Goal: Transaction & Acquisition: Purchase product/service

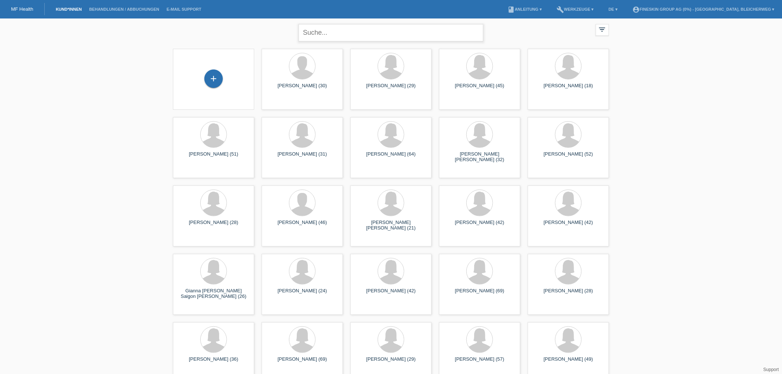
click at [382, 39] on input "text" at bounding box center [391, 32] width 185 height 17
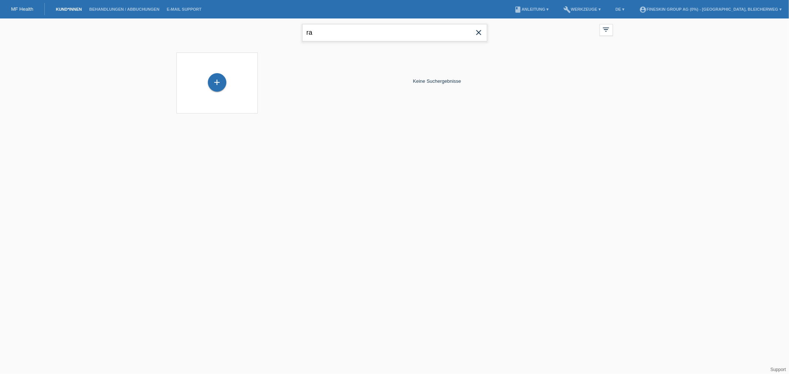
type input "r"
type input "hisar ramadani"
click at [478, 33] on icon "close" at bounding box center [478, 32] width 9 height 9
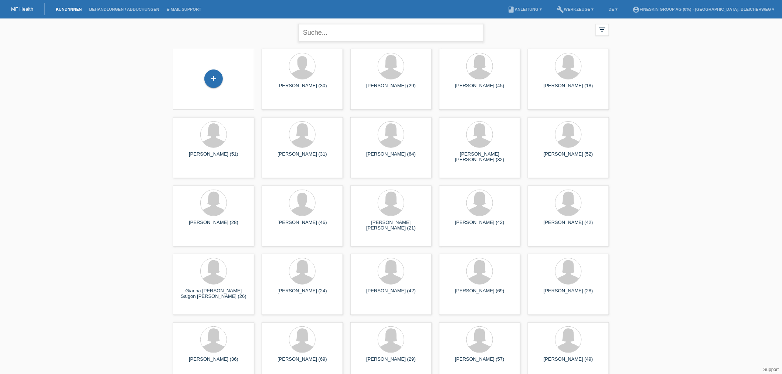
click at [350, 38] on input "text" at bounding box center [391, 32] width 185 height 17
type input "kaltrine ramiqui"
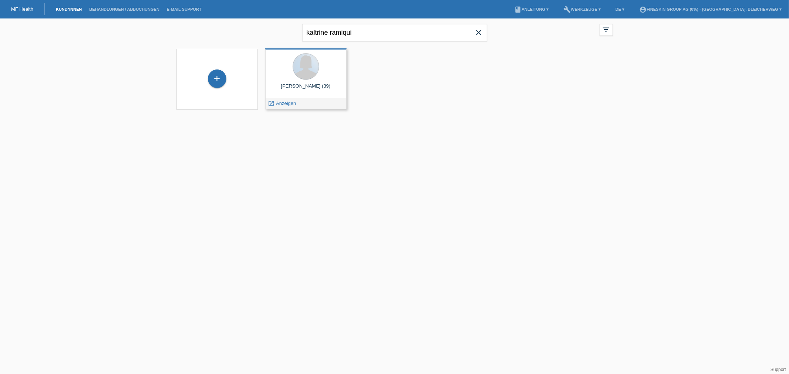
click at [295, 74] on div at bounding box center [305, 66] width 27 height 27
click at [321, 66] on div at bounding box center [306, 67] width 70 height 28
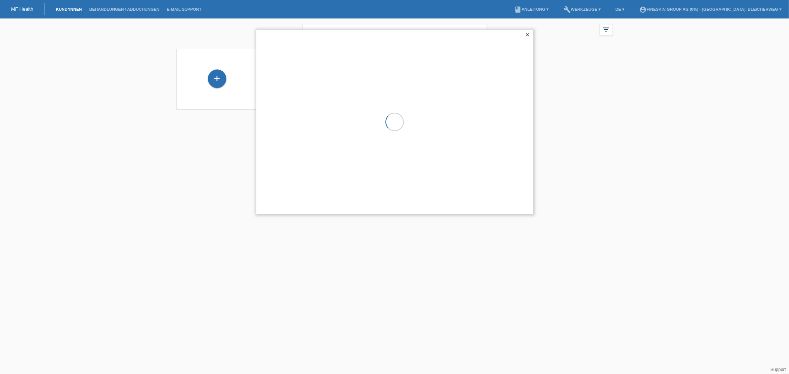
click at [321, 66] on div at bounding box center [394, 122] width 277 height 184
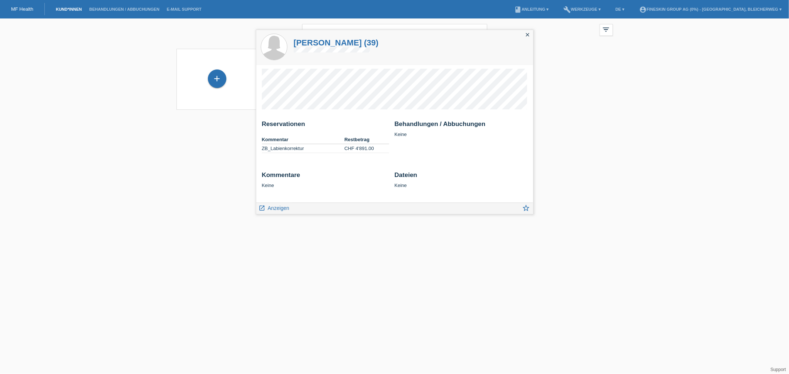
click at [637, 97] on div "kaltrine ramiqui close filter_list view_module Alle Kund*innen anzeigen star Ma…" at bounding box center [394, 68] width 789 height 101
click at [268, 203] on link "launch Anzeigen" at bounding box center [274, 207] width 31 height 9
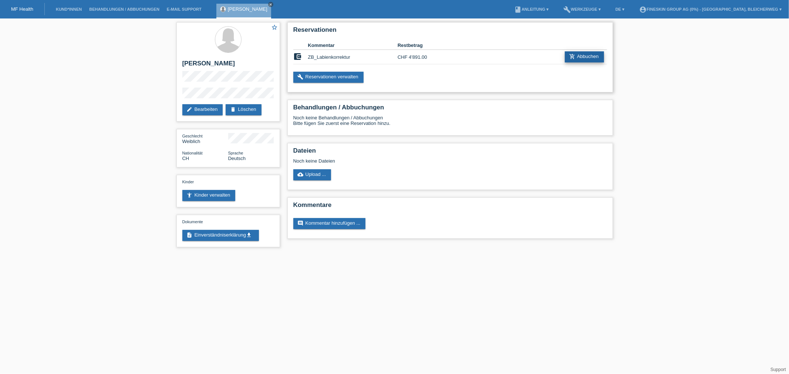
click at [580, 52] on link "add_shopping_cart Abbuchen" at bounding box center [584, 56] width 39 height 11
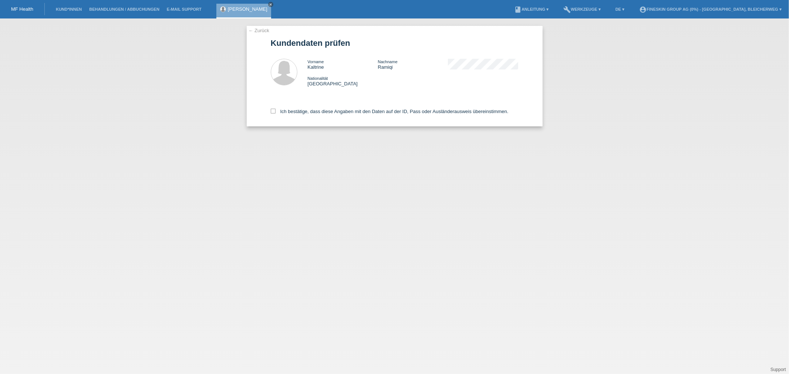
click at [276, 107] on div "Ich bestätige, dass diese Angaben mit den Daten auf der ID, Pass oder Ausländer…" at bounding box center [395, 110] width 248 height 33
click at [272, 111] on icon at bounding box center [273, 111] width 5 height 5
click at [272, 111] on input "Ich bestätige, dass diese Angaben mit den Daten auf der ID, Pass oder Ausländer…" at bounding box center [273, 111] width 5 height 5
checkbox input "true"
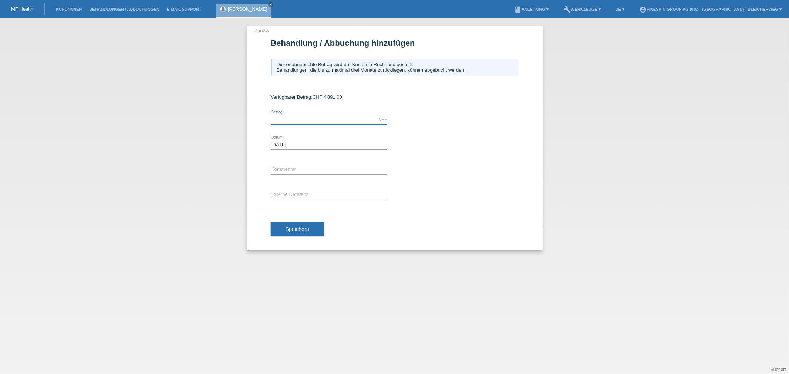
click at [293, 122] on input "text" at bounding box center [329, 119] width 116 height 9
type input "4891.00"
click at [294, 167] on input "text" at bounding box center [329, 169] width 116 height 9
type input "ZB_labienkorrektur"
click at [315, 189] on div "error Externe Referenz" at bounding box center [329, 195] width 116 height 25
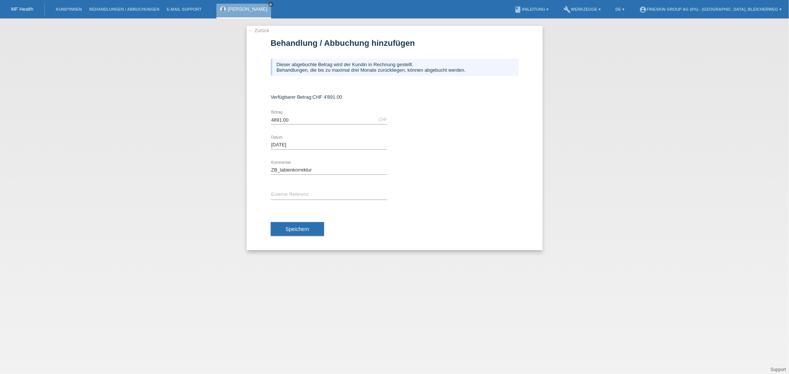
drag, startPoint x: 315, startPoint y: 189, endPoint x: 296, endPoint y: 200, distance: 22.0
click at [315, 190] on div "error Externe Referenz" at bounding box center [329, 195] width 116 height 25
click at [301, 193] on input "text" at bounding box center [329, 194] width 116 height 9
click at [290, 232] on button "Speichern" at bounding box center [297, 229] width 53 height 14
